Goal: Information Seeking & Learning: Learn about a topic

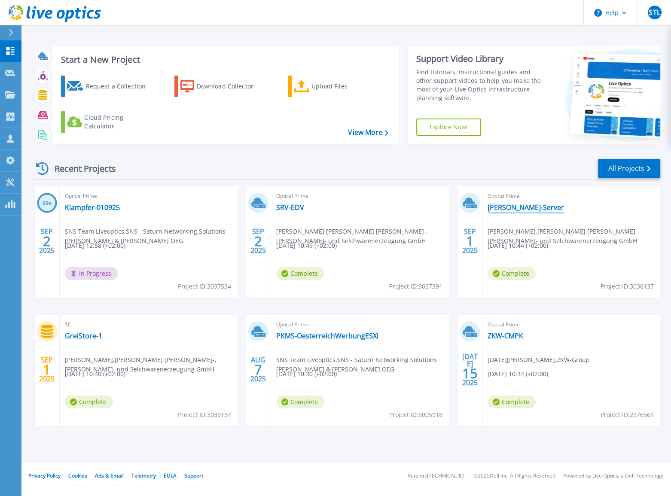
click at [504, 206] on link "[PERSON_NAME]-Server" at bounding box center [526, 207] width 76 height 9
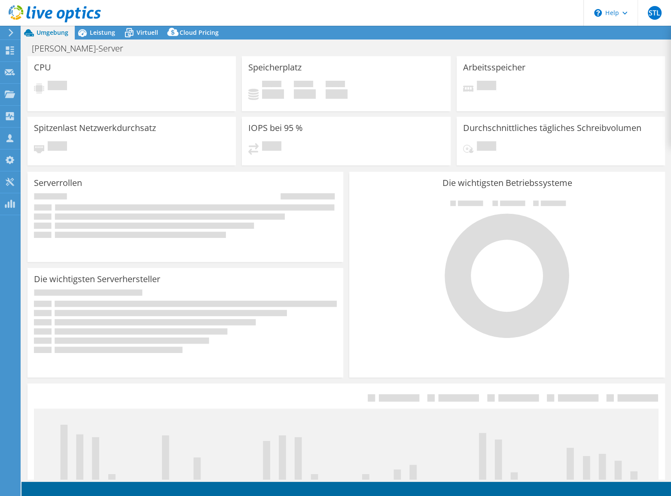
select select "EUFrankfurt"
select select "EUR"
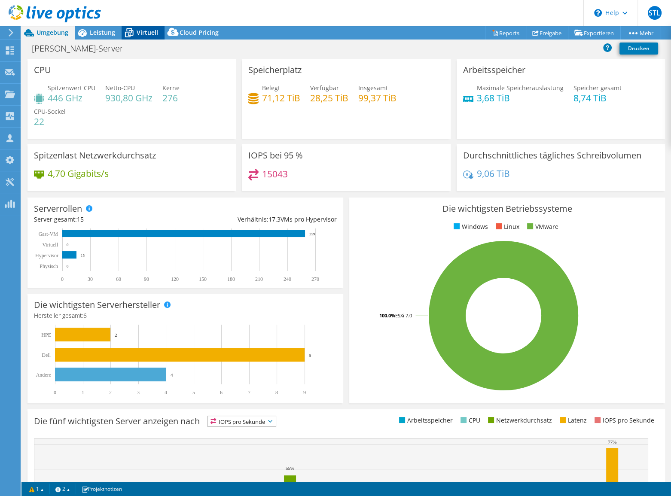
click at [141, 32] on span "Virtuell" at bounding box center [147, 32] width 21 height 8
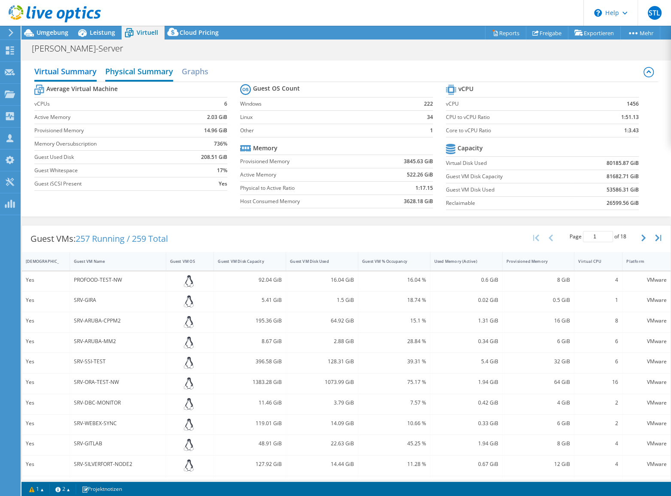
click at [137, 76] on h2 "Physical Summary" at bounding box center [139, 72] width 68 height 19
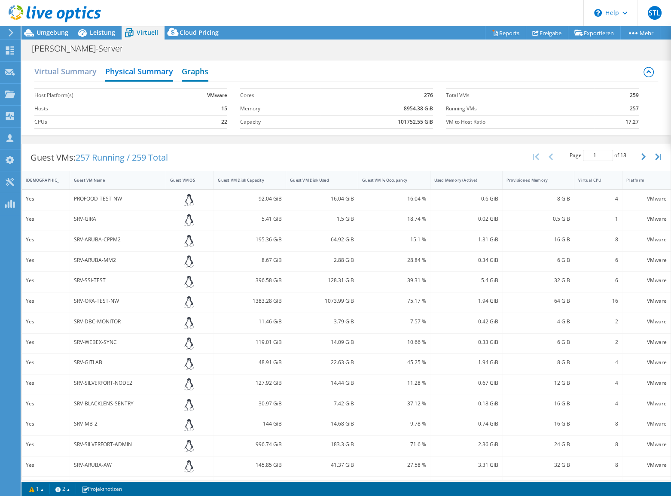
click at [193, 74] on h2 "Graphs" at bounding box center [195, 72] width 27 height 19
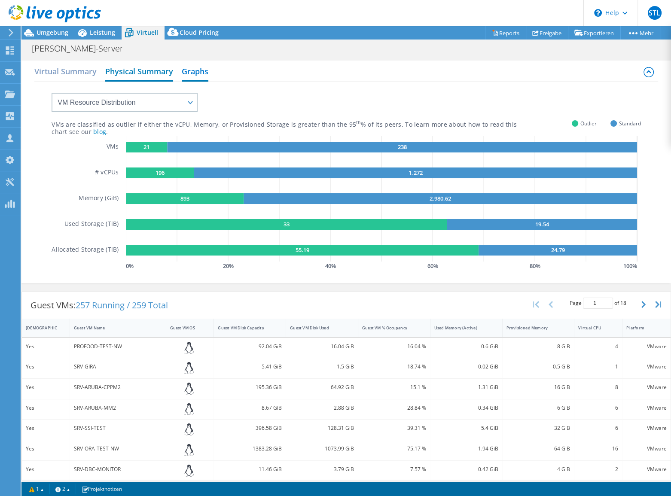
click at [139, 74] on h2 "Physical Summary" at bounding box center [139, 72] width 68 height 19
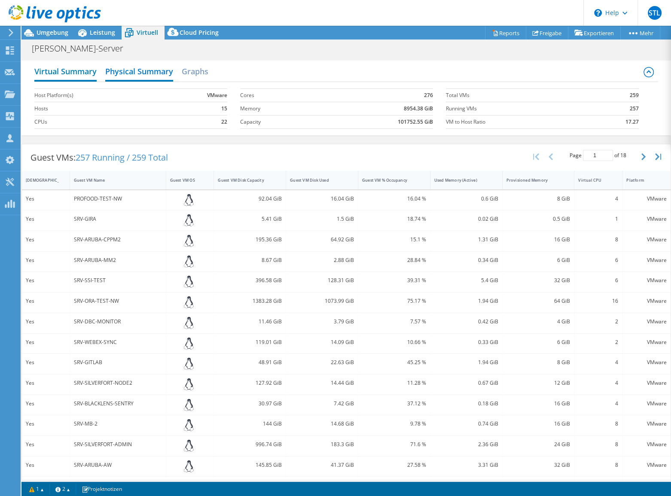
click at [75, 72] on h2 "Virtual Summary" at bounding box center [65, 72] width 62 height 19
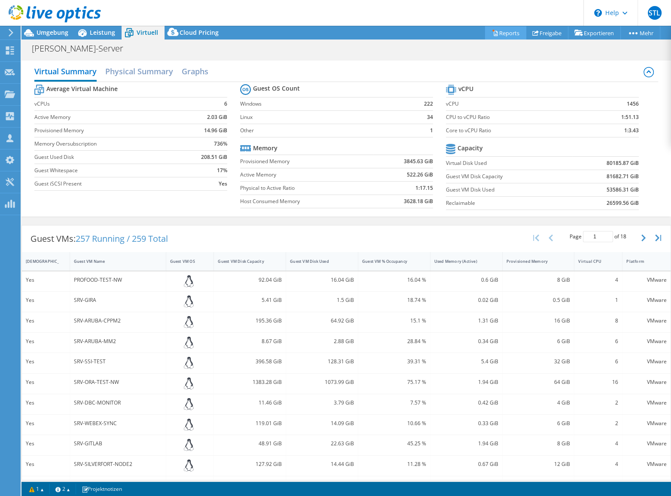
click at [499, 33] on link "Reports" at bounding box center [505, 32] width 41 height 13
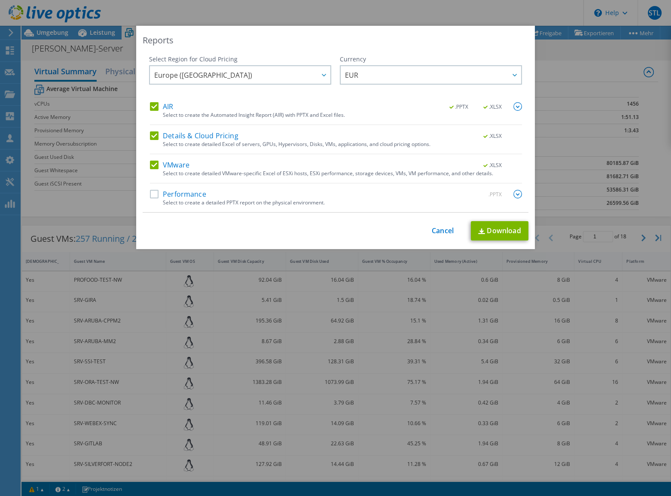
drag, startPoint x: 149, startPoint y: 107, endPoint x: 150, endPoint y: 112, distance: 5.3
click at [150, 107] on label "AIR" at bounding box center [161, 106] width 23 height 9
click at [0, 0] on input "AIR" at bounding box center [0, 0] width 0 height 0
drag, startPoint x: 147, startPoint y: 136, endPoint x: 147, endPoint y: 154, distance: 17.6
click at [150, 137] on label "Details & Cloud Pricing" at bounding box center [194, 135] width 89 height 9
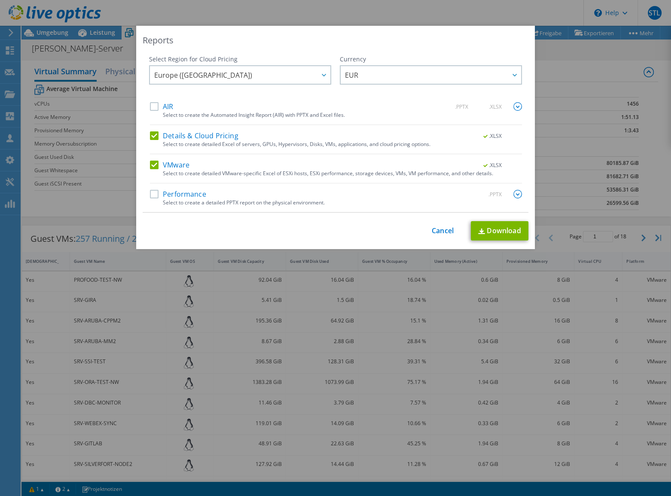
click at [0, 0] on input "Details & Cloud Pricing" at bounding box center [0, 0] width 0 height 0
click at [150, 169] on div "VMware .XLSX" at bounding box center [336, 166] width 372 height 10
click at [150, 194] on label "Performance" at bounding box center [178, 194] width 56 height 9
click at [0, 0] on input "Performance" at bounding box center [0, 0] width 0 height 0
click at [513, 194] on img at bounding box center [517, 194] width 9 height 9
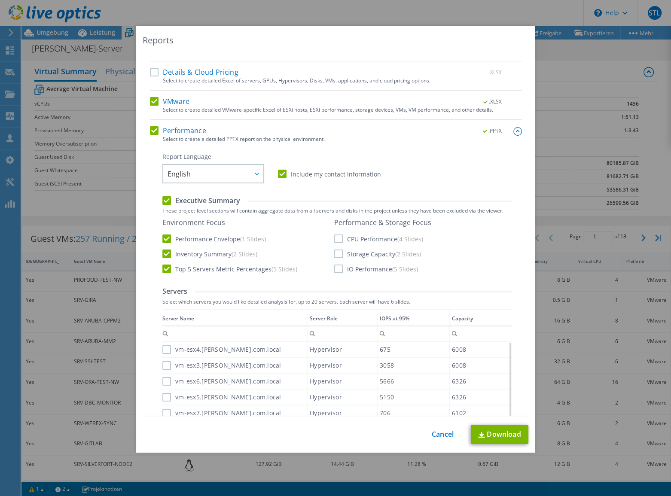
scroll to position [78, 0]
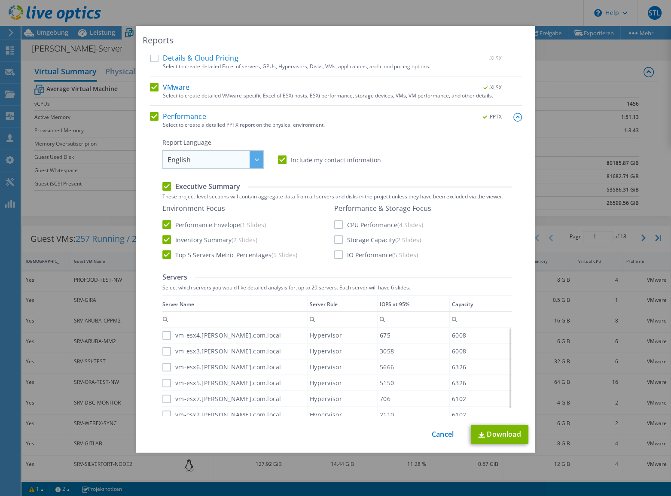
click at [250, 165] on div at bounding box center [257, 160] width 14 height 18
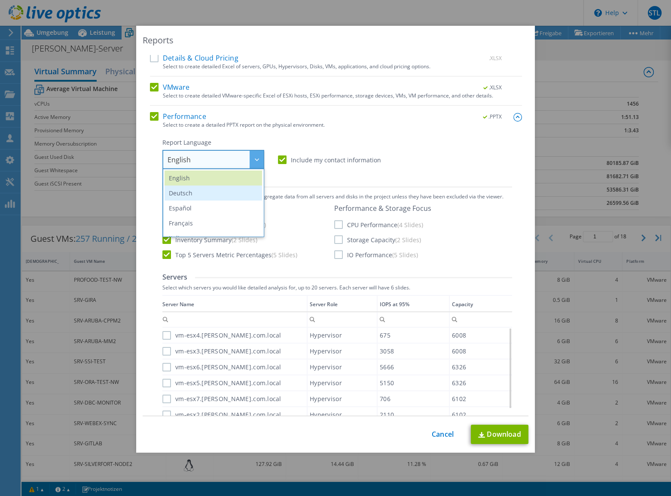
click at [200, 193] on li "Deutsch" at bounding box center [214, 193] width 98 height 15
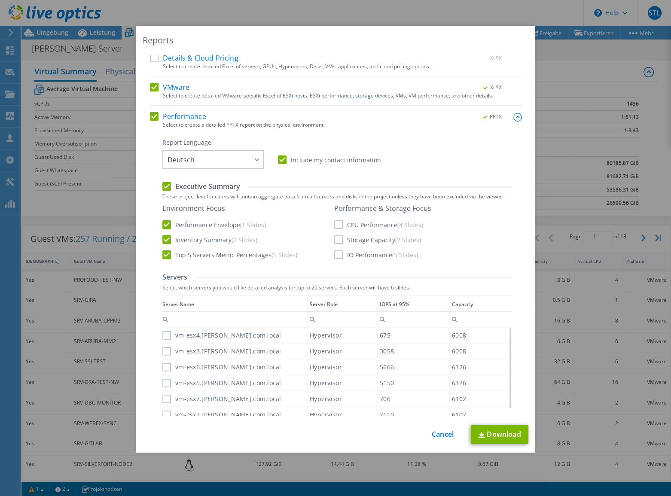
click at [163, 223] on label "Performance Envelope (1 Slides)" at bounding box center [214, 224] width 104 height 9
click at [0, 0] on input "Performance Envelope (1 Slides)" at bounding box center [0, 0] width 0 height 0
click at [163, 255] on label "Top 5 Servers Metric Percentages (5 Slides)" at bounding box center [229, 254] width 135 height 9
click at [0, 0] on input "Top 5 Servers Metric Percentages (5 Slides)" at bounding box center [0, 0] width 0 height 0
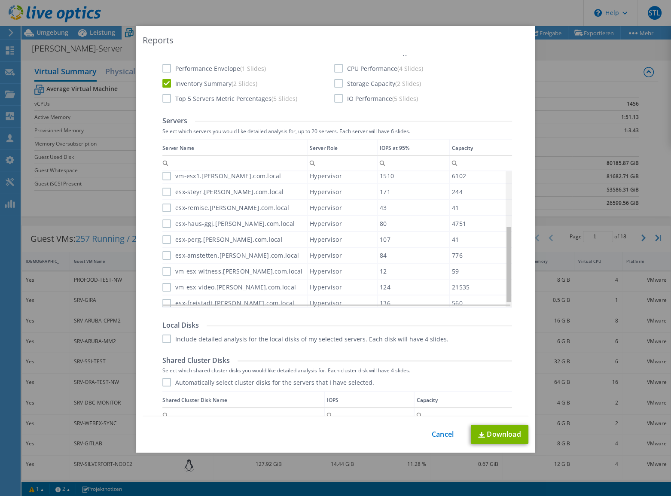
scroll to position [104, 0]
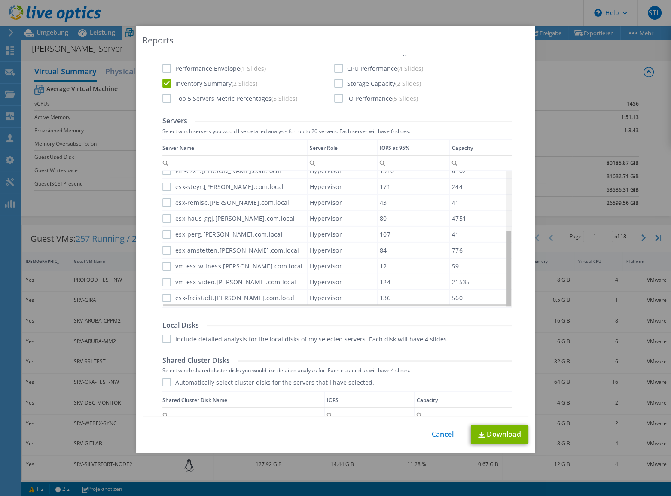
drag, startPoint x: 506, startPoint y: 259, endPoint x: 504, endPoint y: 301, distance: 42.1
click at [504, 301] on body "STL Vertriebspartner SNS Team Liveoptics [EMAIL_ADDRESS][DOMAIN_NAME] SNS - Sat…" at bounding box center [335, 248] width 671 height 496
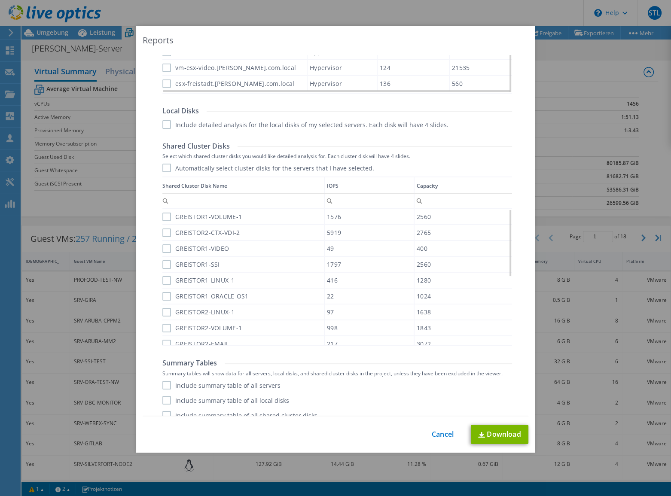
scroll to position [460, 0]
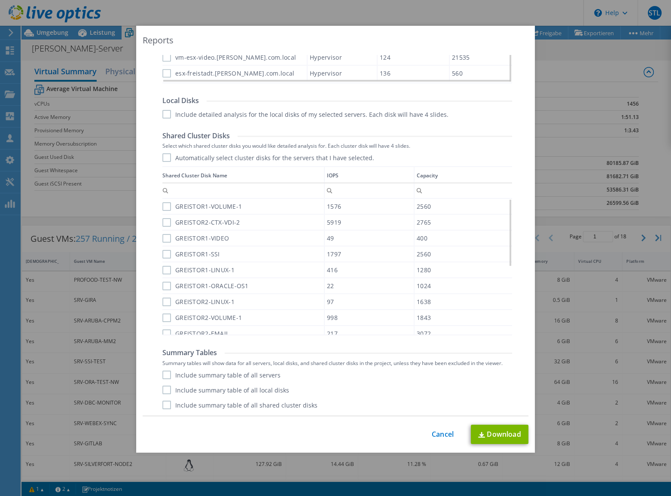
click at [162, 374] on label "Include summary table of all servers" at bounding box center [221, 375] width 118 height 9
click at [0, 0] on input "Include summary table of all servers" at bounding box center [0, 0] width 0 height 0
click at [500, 435] on link "Download" at bounding box center [500, 434] width 58 height 19
click at [443, 438] on link "Cancel" at bounding box center [443, 434] width 22 height 8
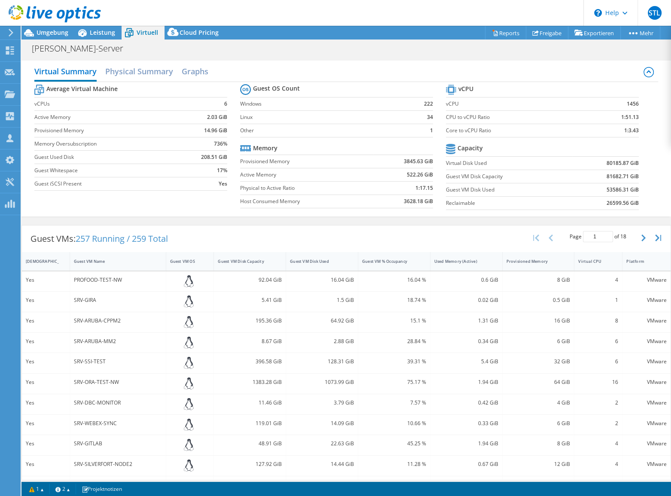
click at [43, 12] on use at bounding box center [55, 13] width 92 height 17
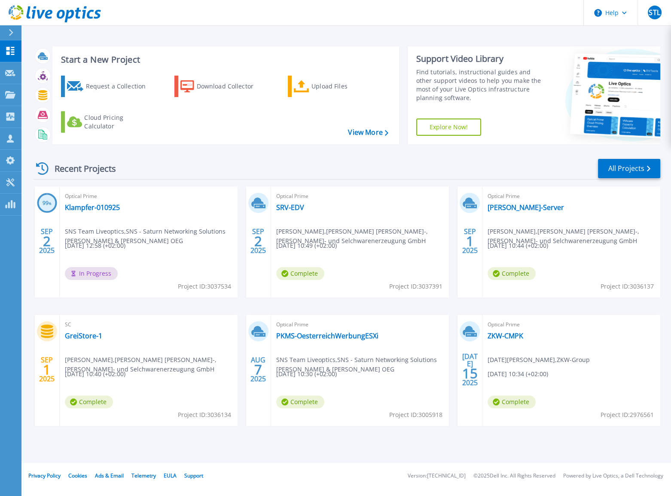
click at [194, 164] on div "Recent Projects All Projects" at bounding box center [346, 168] width 627 height 21
click at [498, 207] on link "[PERSON_NAME]-Server" at bounding box center [526, 207] width 76 height 9
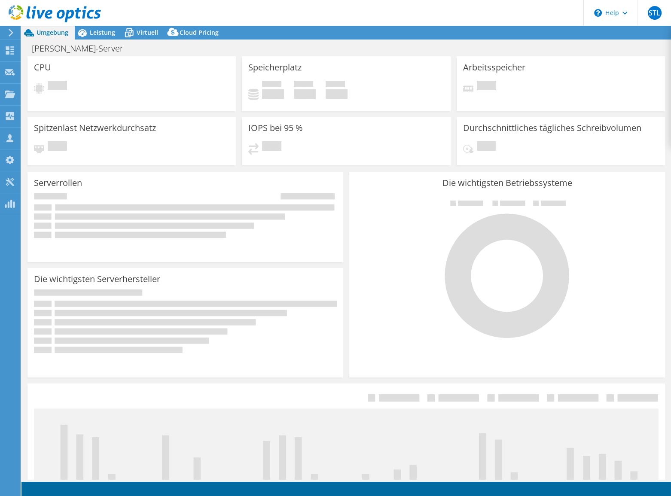
select select "EUFrankfurt"
select select "EUR"
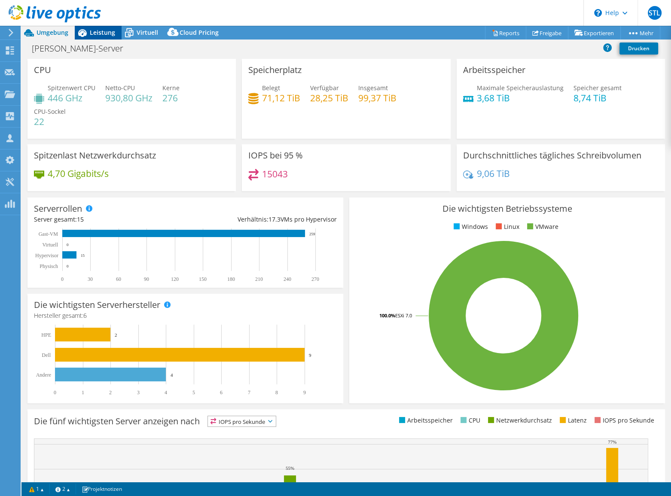
click at [102, 34] on span "Leistung" at bounding box center [102, 32] width 25 height 8
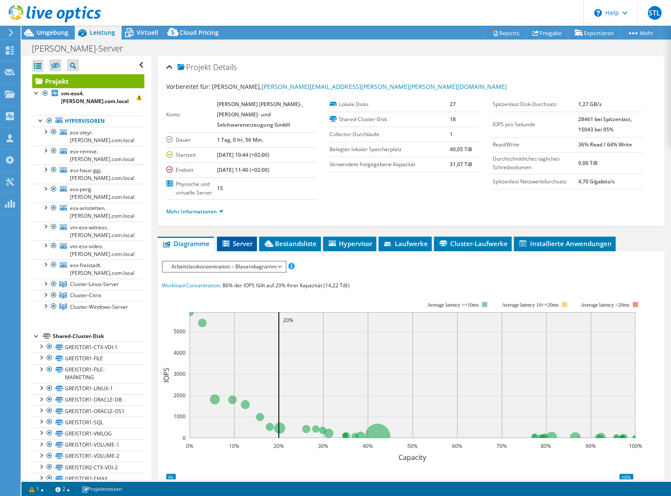
click at [238, 239] on span "Server" at bounding box center [236, 243] width 31 height 9
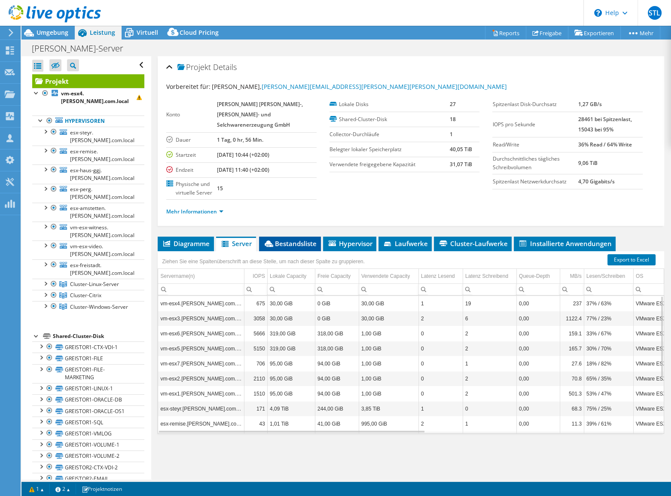
click at [287, 237] on li "Bestandsliste" at bounding box center [290, 244] width 62 height 15
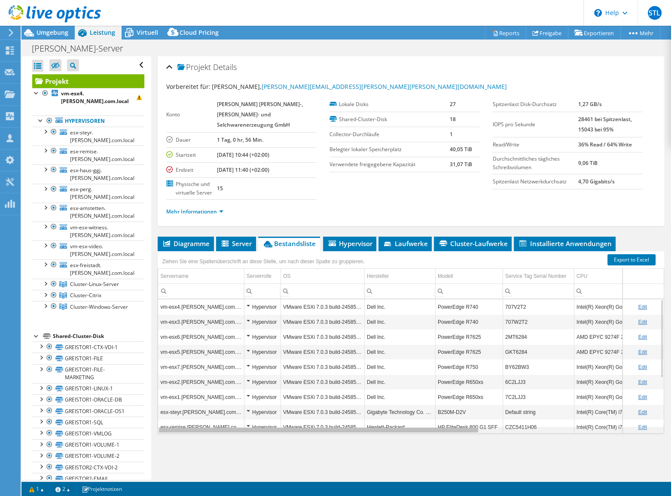
drag, startPoint x: 365, startPoint y: 418, endPoint x: 192, endPoint y: 419, distance: 173.6
click at [192, 419] on body "STL Vertriebspartner SNS Team Liveoptics [EMAIL_ADDRESS][DOMAIN_NAME] SNS - Sat…" at bounding box center [335, 248] width 671 height 496
click at [370, 285] on div "Column Hersteller, Filter cell" at bounding box center [369, 290] width 11 height 11
click at [390, 286] on input "Column Hersteller, Filter cell" at bounding box center [400, 291] width 70 height 11
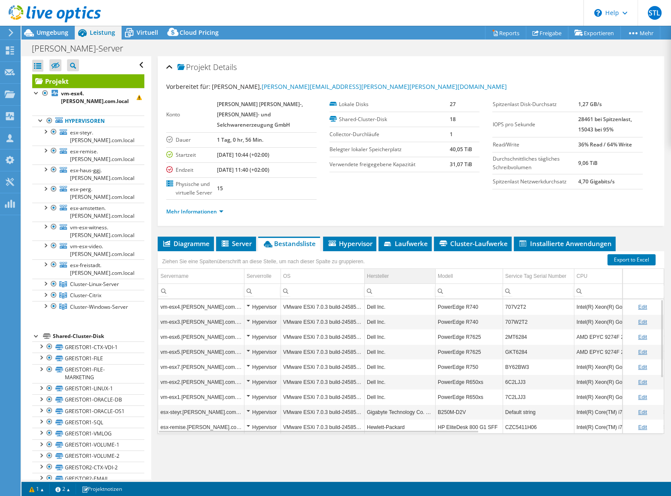
click at [391, 269] on td "Hersteller" at bounding box center [399, 276] width 71 height 15
click at [75, 119] on link "Hypervisoren" at bounding box center [88, 121] width 112 height 11
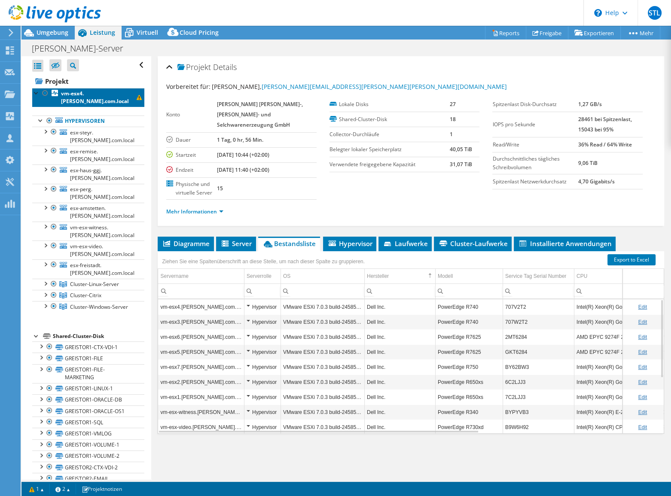
click at [73, 100] on b "vm-esx4.[PERSON_NAME].com.local" at bounding box center [95, 97] width 68 height 15
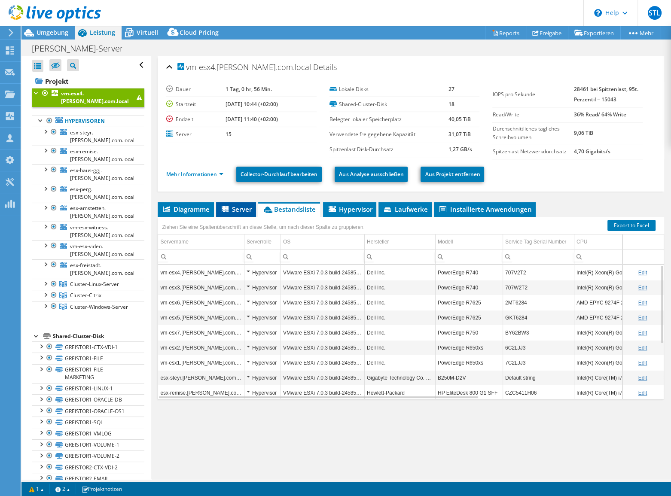
click at [244, 209] on span "Server" at bounding box center [235, 209] width 31 height 9
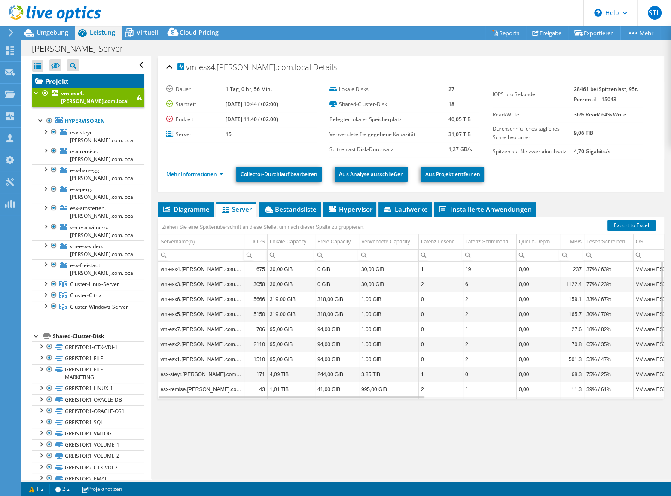
click at [54, 81] on link "Projekt" at bounding box center [88, 81] width 112 height 14
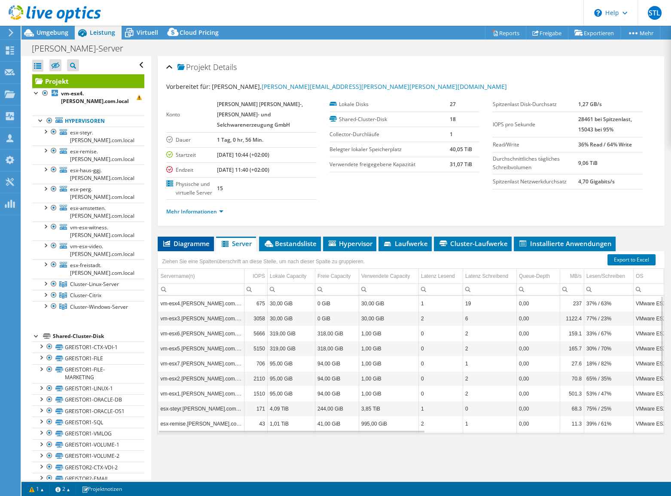
click at [192, 239] on span "Diagramme" at bounding box center [186, 243] width 48 height 9
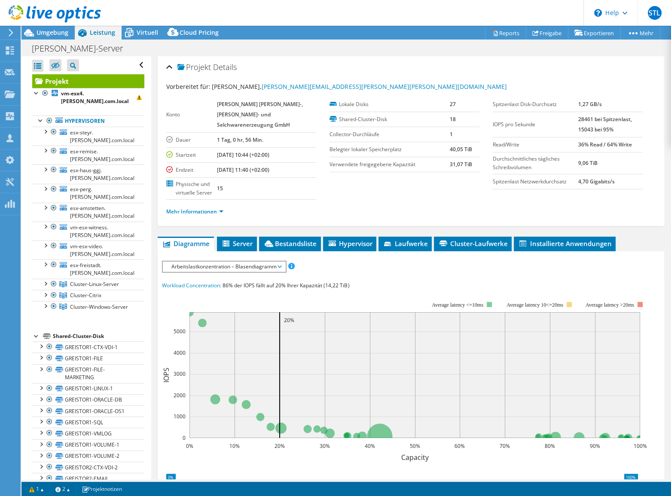
click at [254, 262] on span "Arbeitslastkonzentration – Blasendiagramm" at bounding box center [224, 267] width 114 height 10
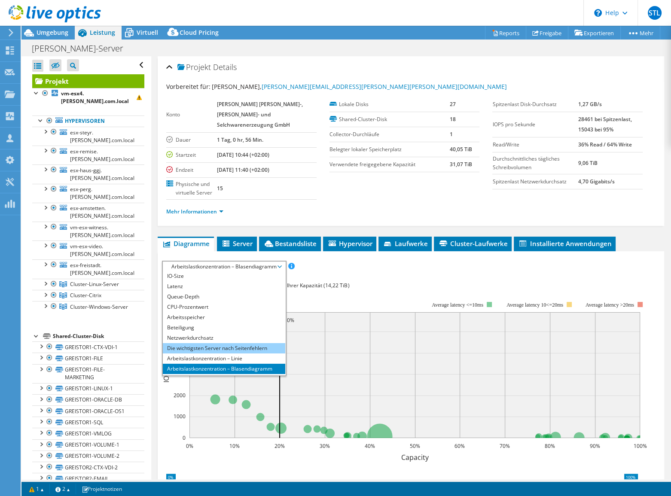
scroll to position [31, 0]
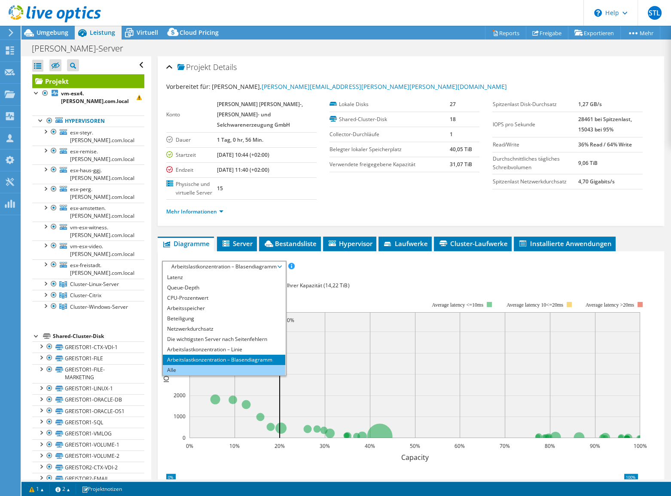
click at [174, 365] on li "Alle" at bounding box center [224, 370] width 122 height 10
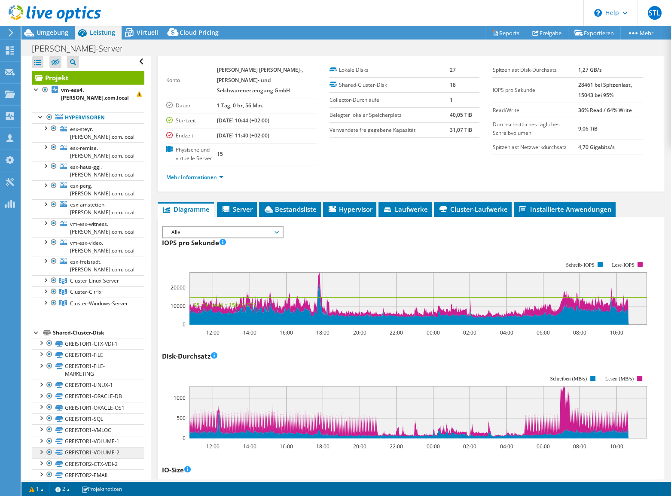
scroll to position [0, 0]
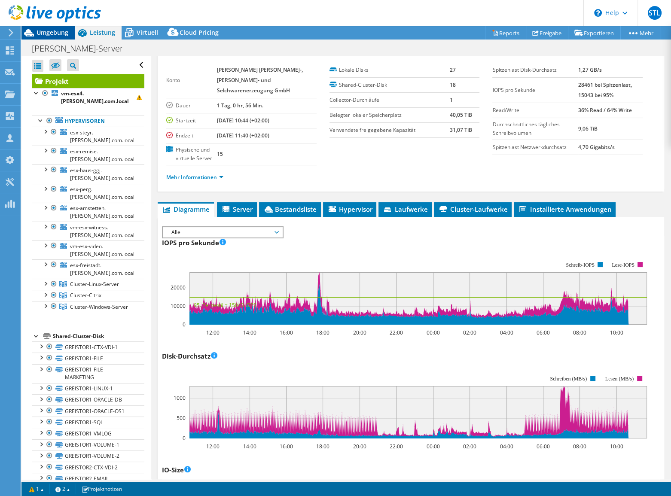
click at [49, 33] on span "Umgebung" at bounding box center [53, 32] width 32 height 8
